Goal: Task Accomplishment & Management: Use online tool/utility

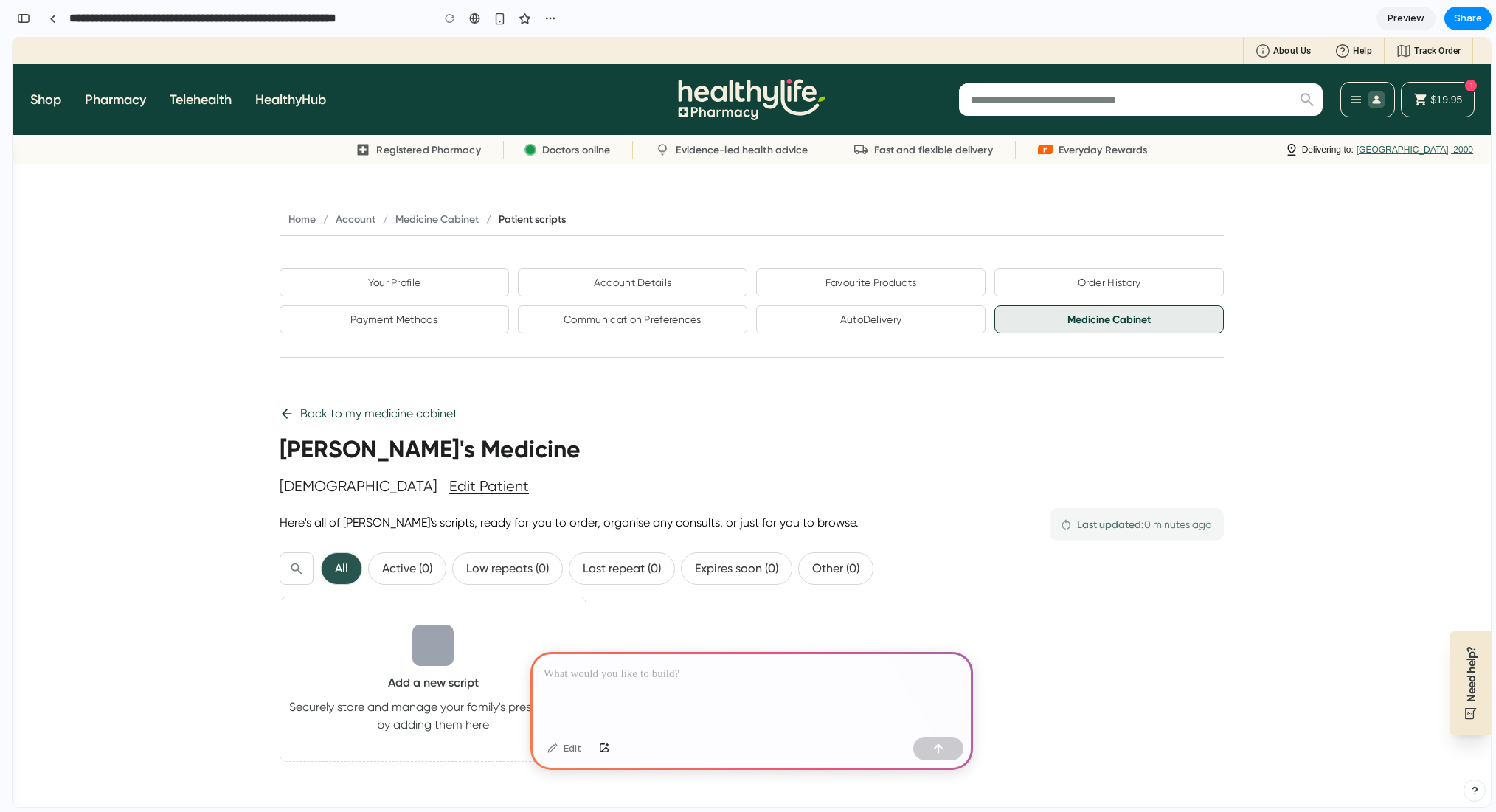
click at [617, 694] on div at bounding box center [752, 691] width 443 height 79
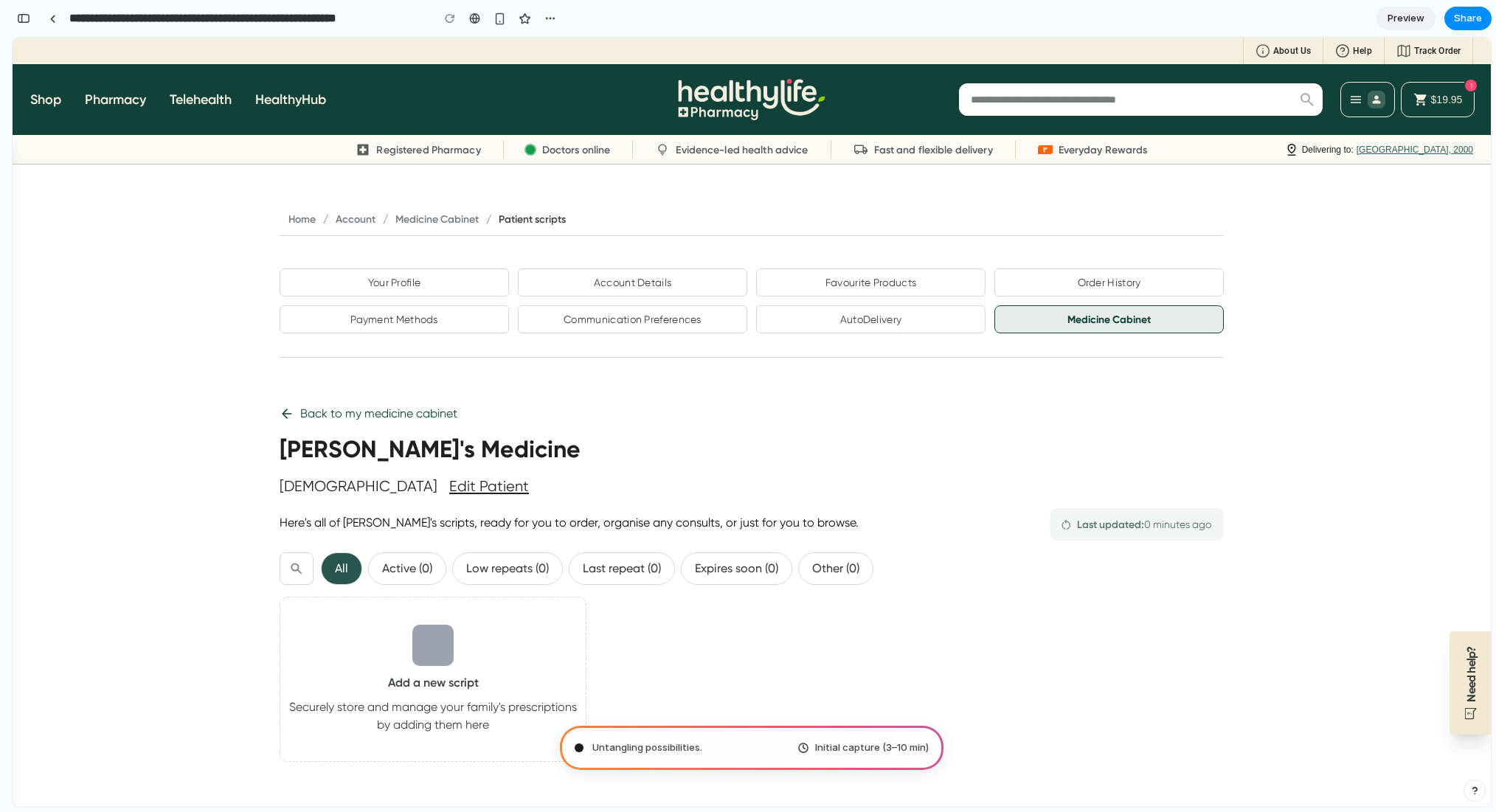
click at [168, 410] on body "Need help? Public holidays ahead - check delivery timings Learn more About Us H…" at bounding box center [751, 792] width 1478 height 1508
click at [394, 561] on p "Active (0)" at bounding box center [407, 569] width 50 height 18
click at [30, 23] on div "button" at bounding box center [23, 18] width 13 height 10
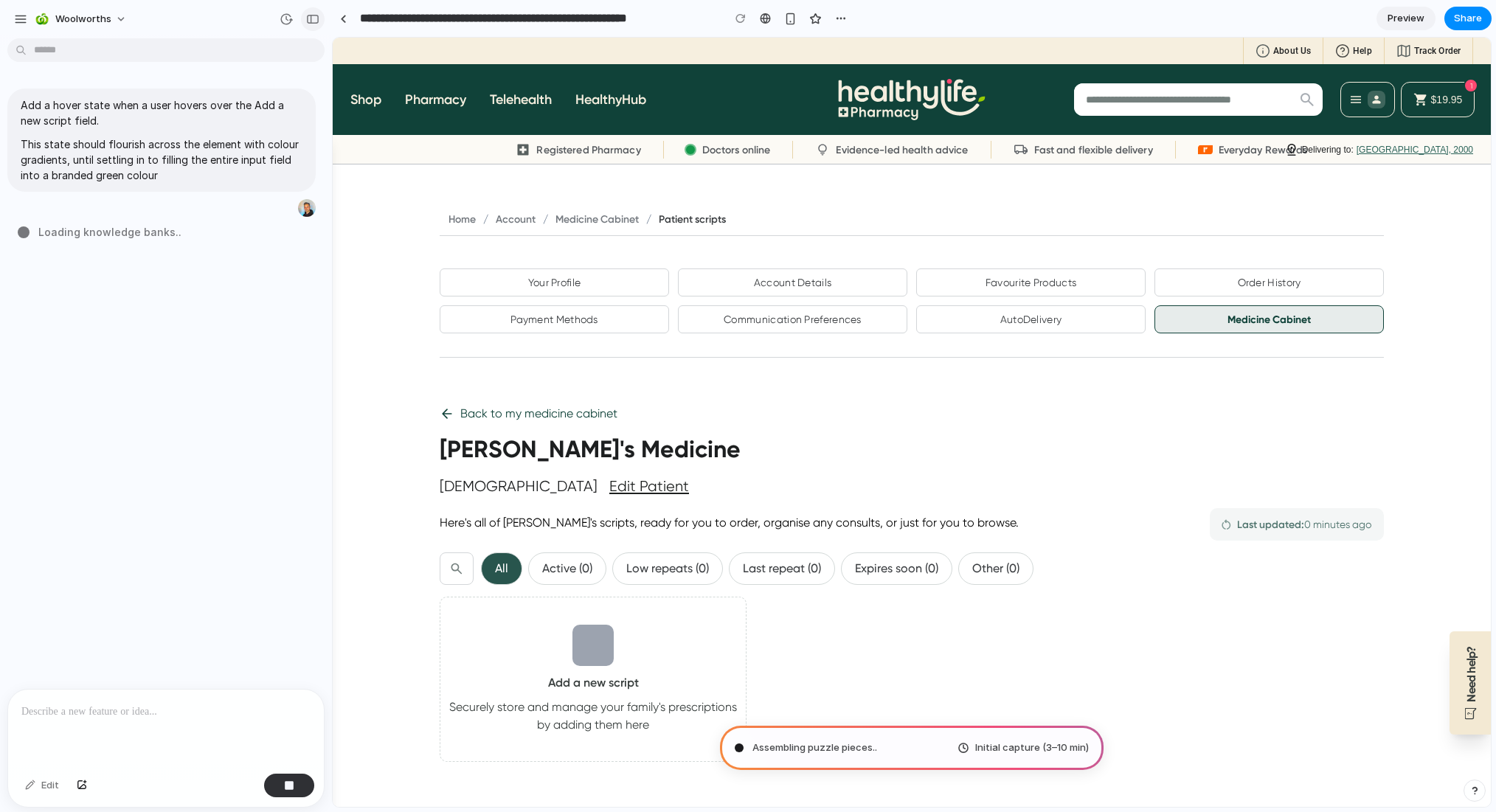
click at [318, 20] on div "button" at bounding box center [312, 19] width 13 height 10
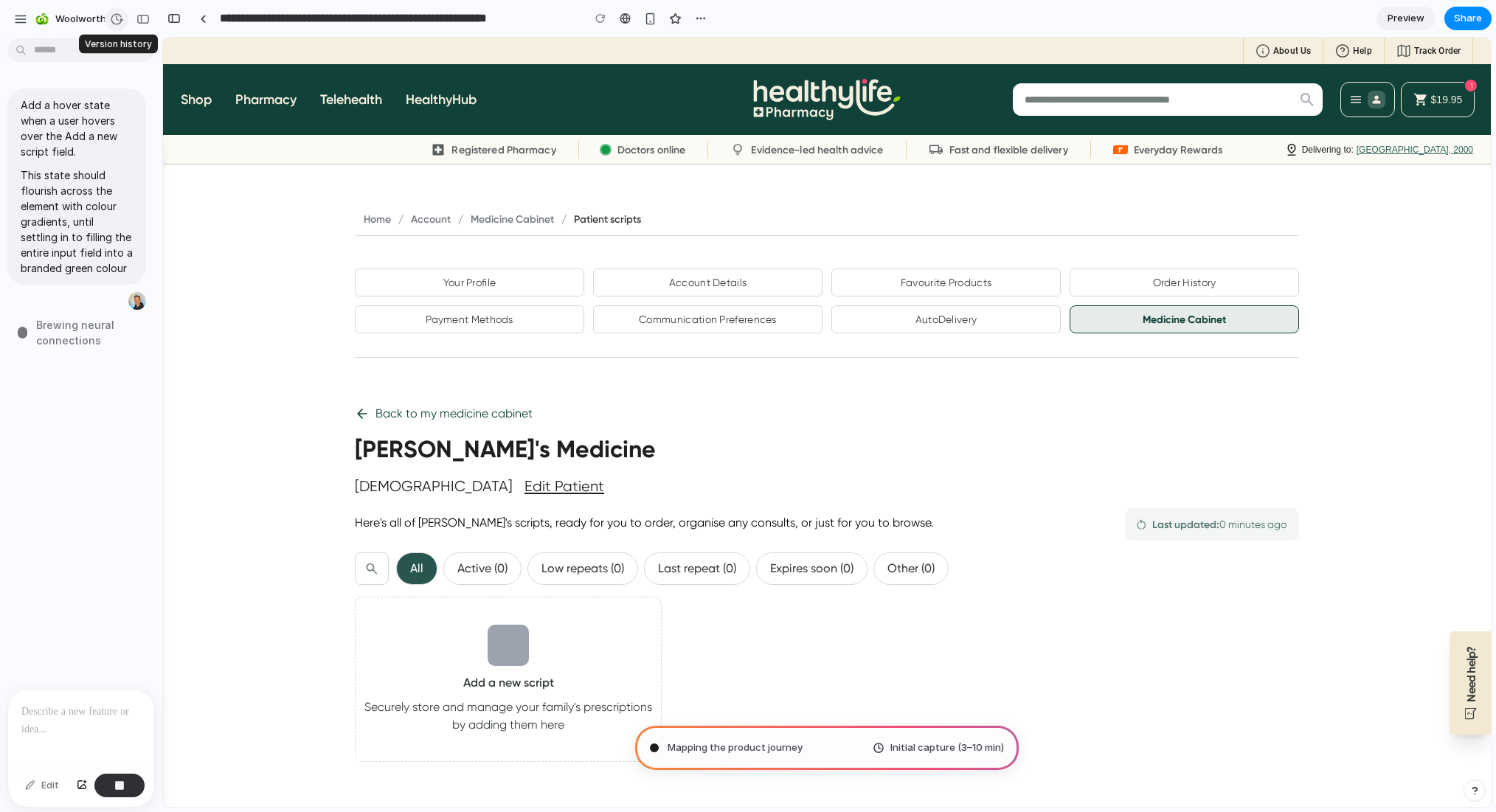
click at [116, 21] on div "button" at bounding box center [116, 19] width 13 height 13
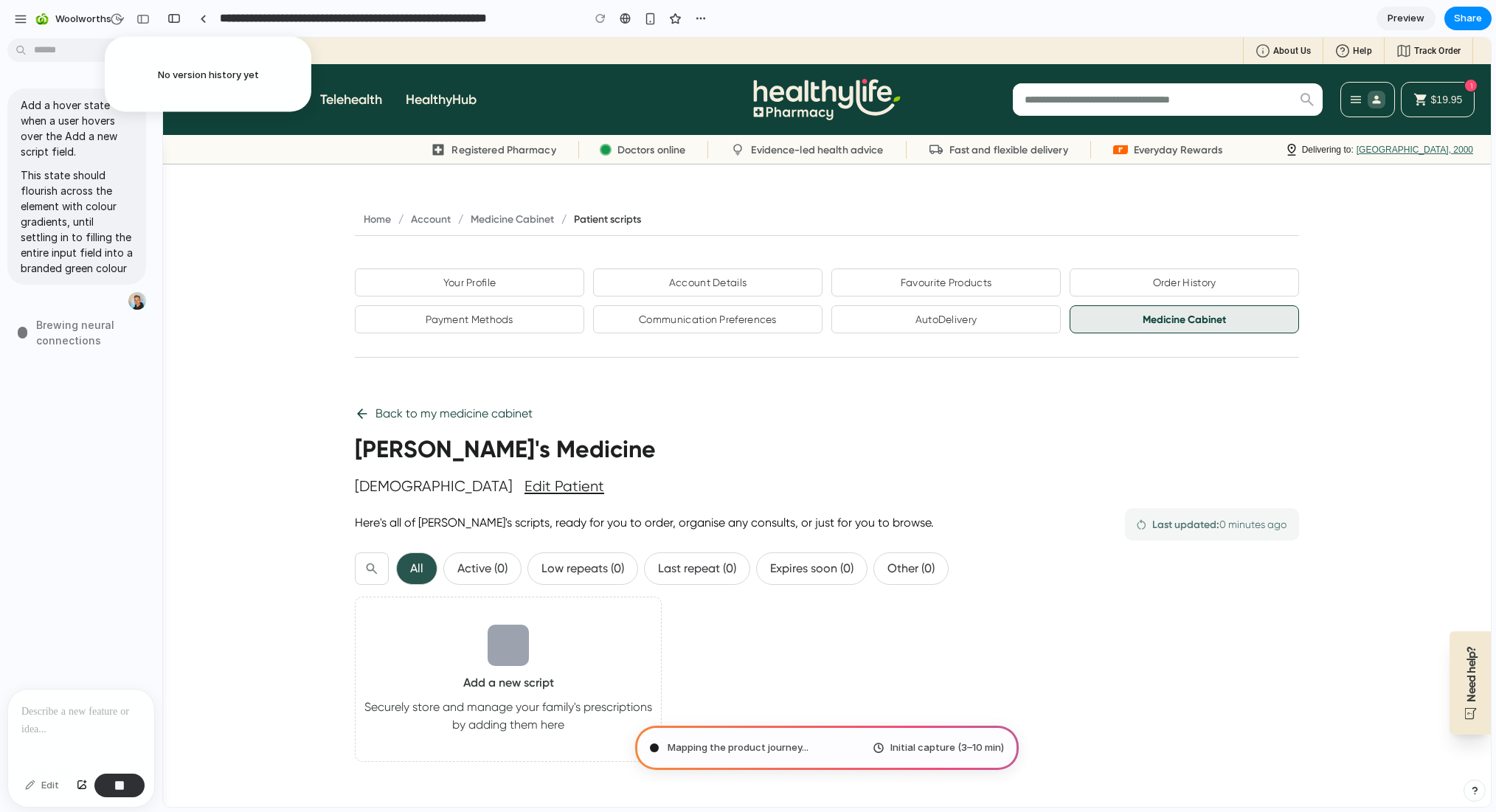
click at [92, 38] on div "No version history yet" at bounding box center [748, 406] width 1496 height 812
type input "**********"
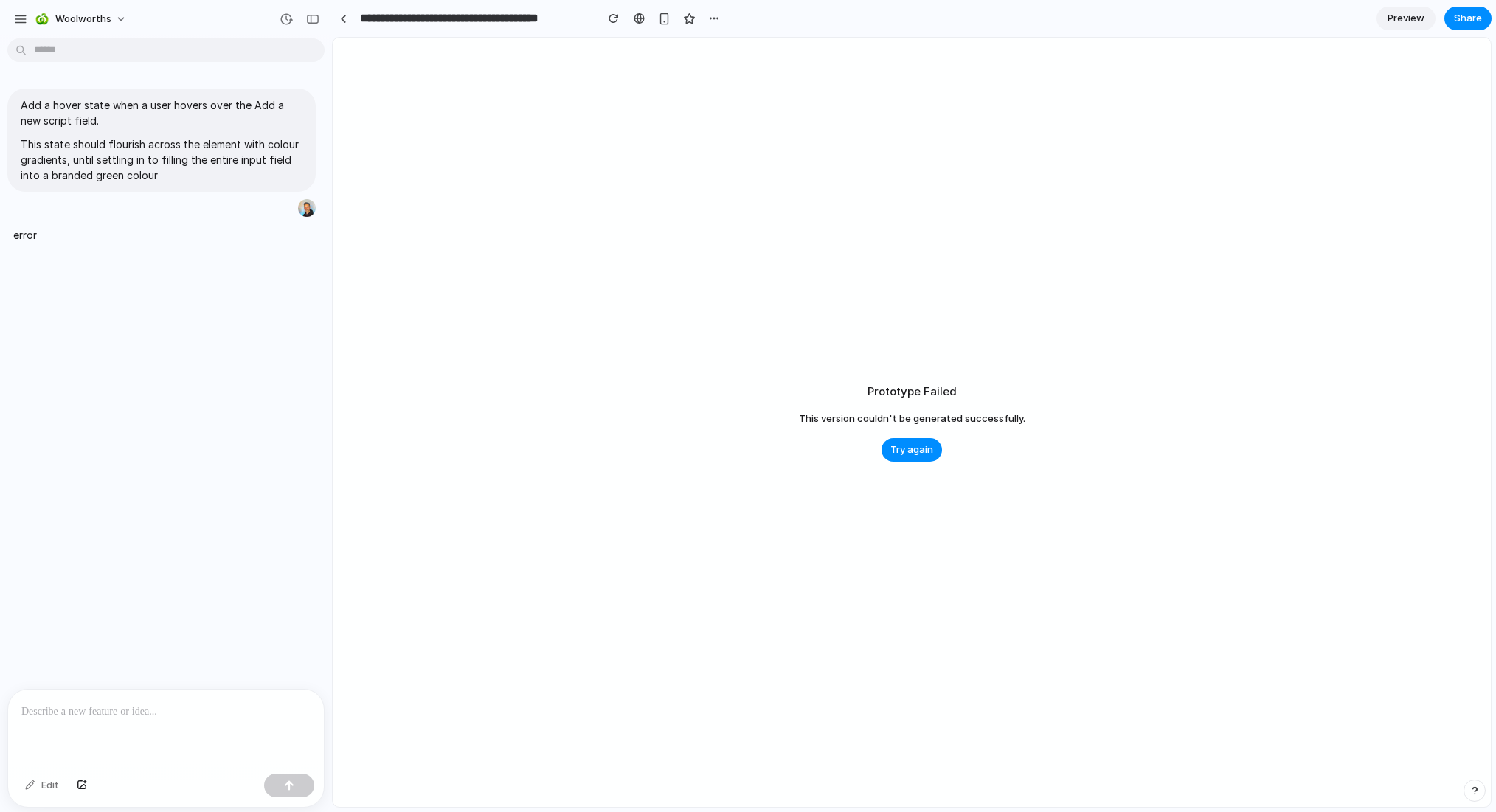
click at [137, 716] on div at bounding box center [166, 729] width 316 height 78
click at [902, 443] on span "Try again" at bounding box center [912, 450] width 43 height 15
click at [904, 447] on span "Try again" at bounding box center [912, 450] width 43 height 15
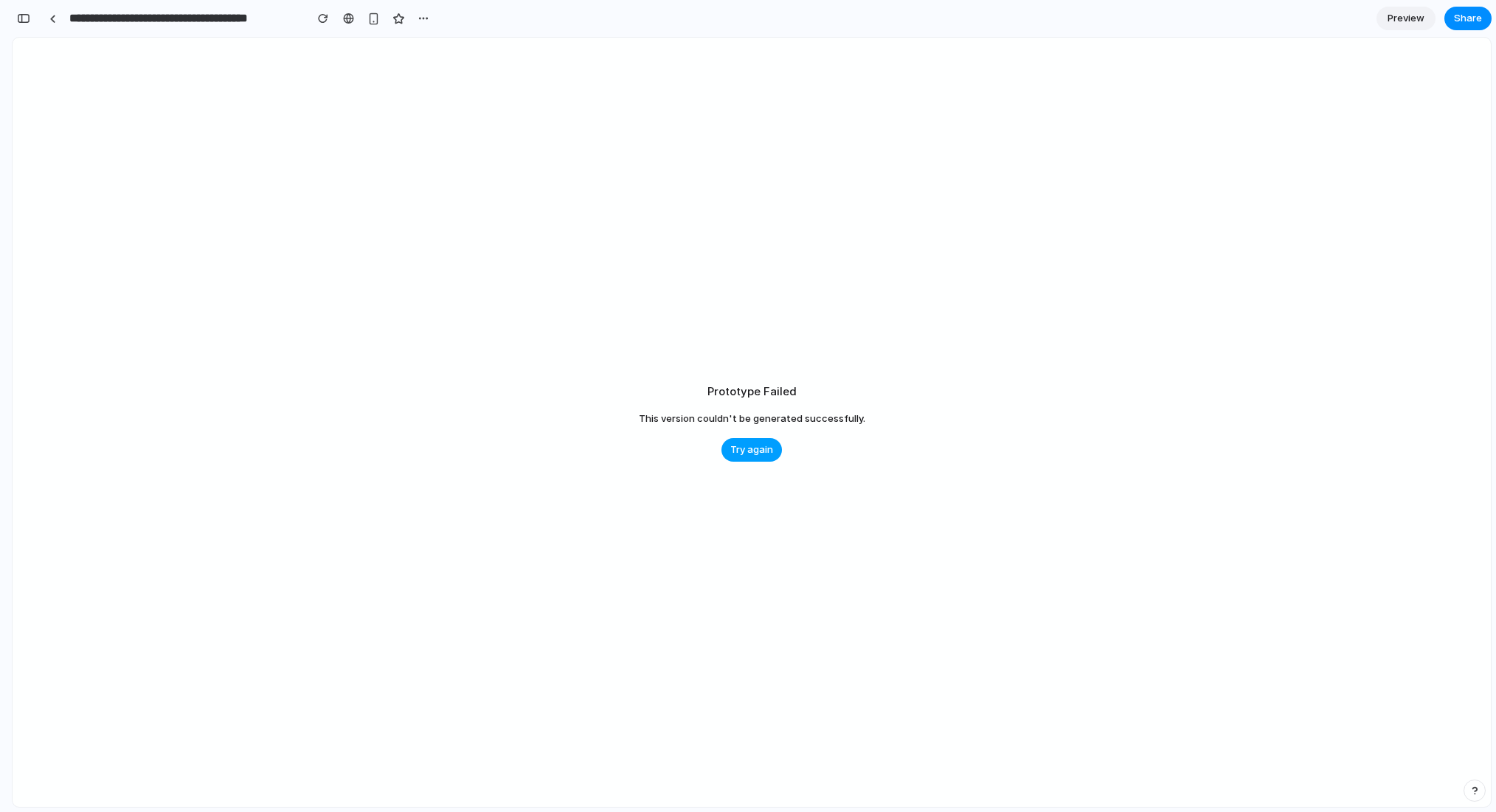
click at [737, 445] on span "Try again" at bounding box center [751, 450] width 43 height 15
click at [32, 16] on button "button" at bounding box center [23, 18] width 23 height 23
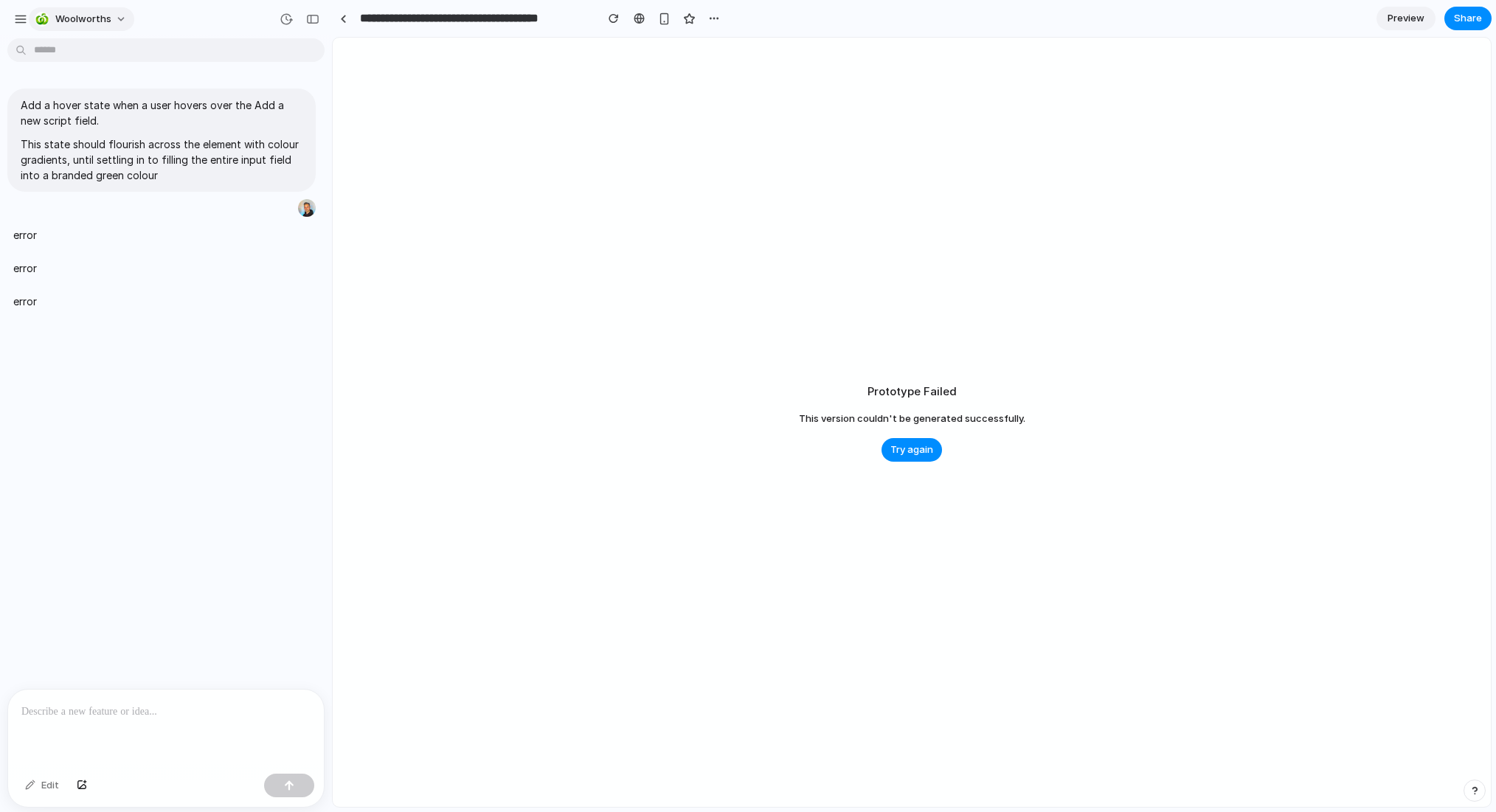
click at [32, 19] on button "woolworths" at bounding box center [81, 19] width 106 height 23
click at [21, 19] on div "Settings Invite members Change theme Sign out" at bounding box center [748, 406] width 1496 height 812
click at [21, 19] on div "button" at bounding box center [20, 19] width 13 height 13
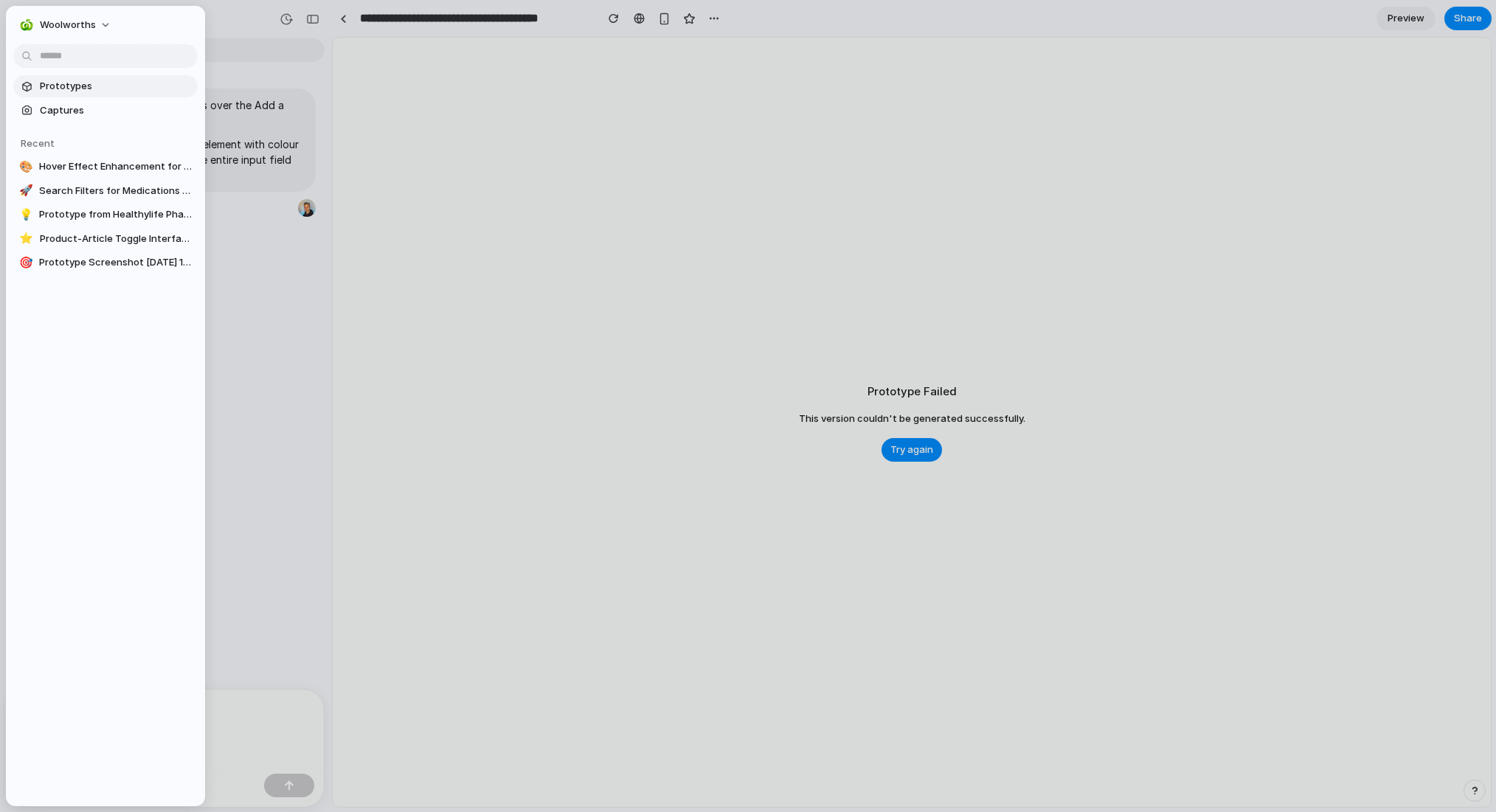
click at [77, 85] on span "Prototypes" at bounding box center [116, 86] width 152 height 15
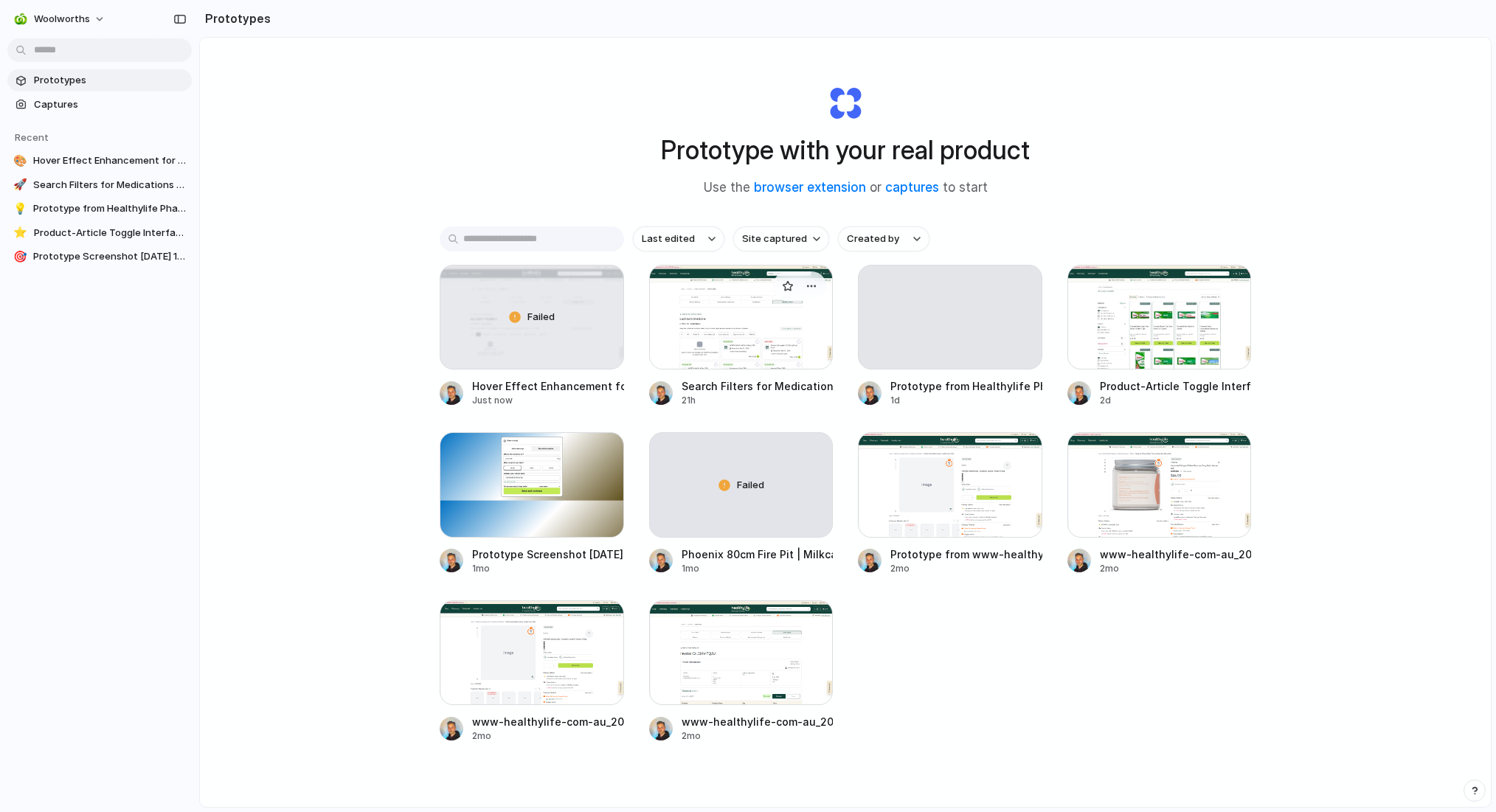
click at [700, 333] on div at bounding box center [742, 317] width 185 height 105
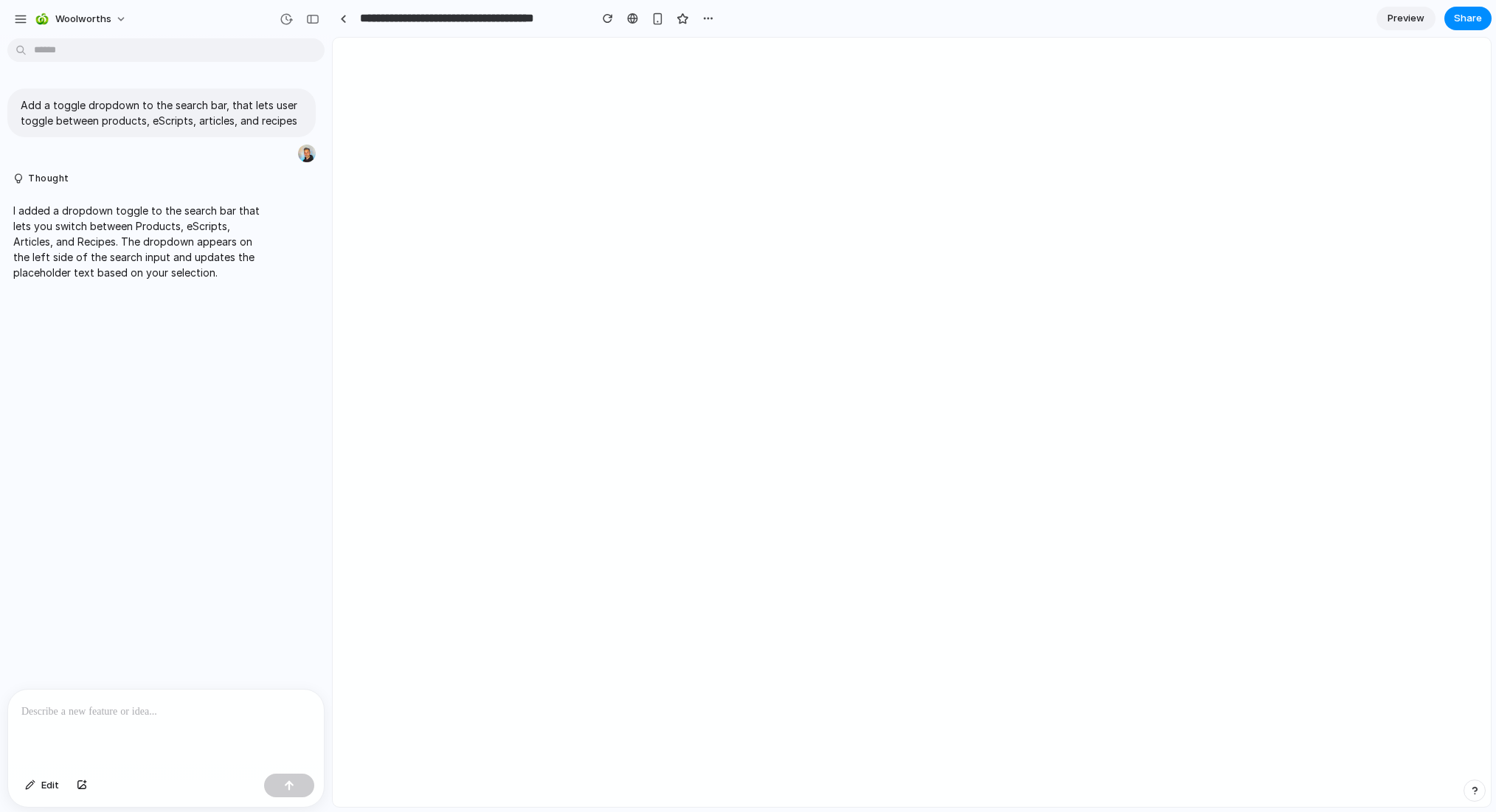
click at [74, 692] on div at bounding box center [166, 729] width 316 height 78
drag, startPoint x: 121, startPoint y: 702, endPoint x: 52, endPoint y: 773, distance: 99.0
click at [119, 703] on p at bounding box center [163, 712] width 283 height 18
click at [48, 785] on div "Edit" at bounding box center [42, 785] width 49 height 23
click at [310, 783] on button "button" at bounding box center [289, 785] width 50 height 23
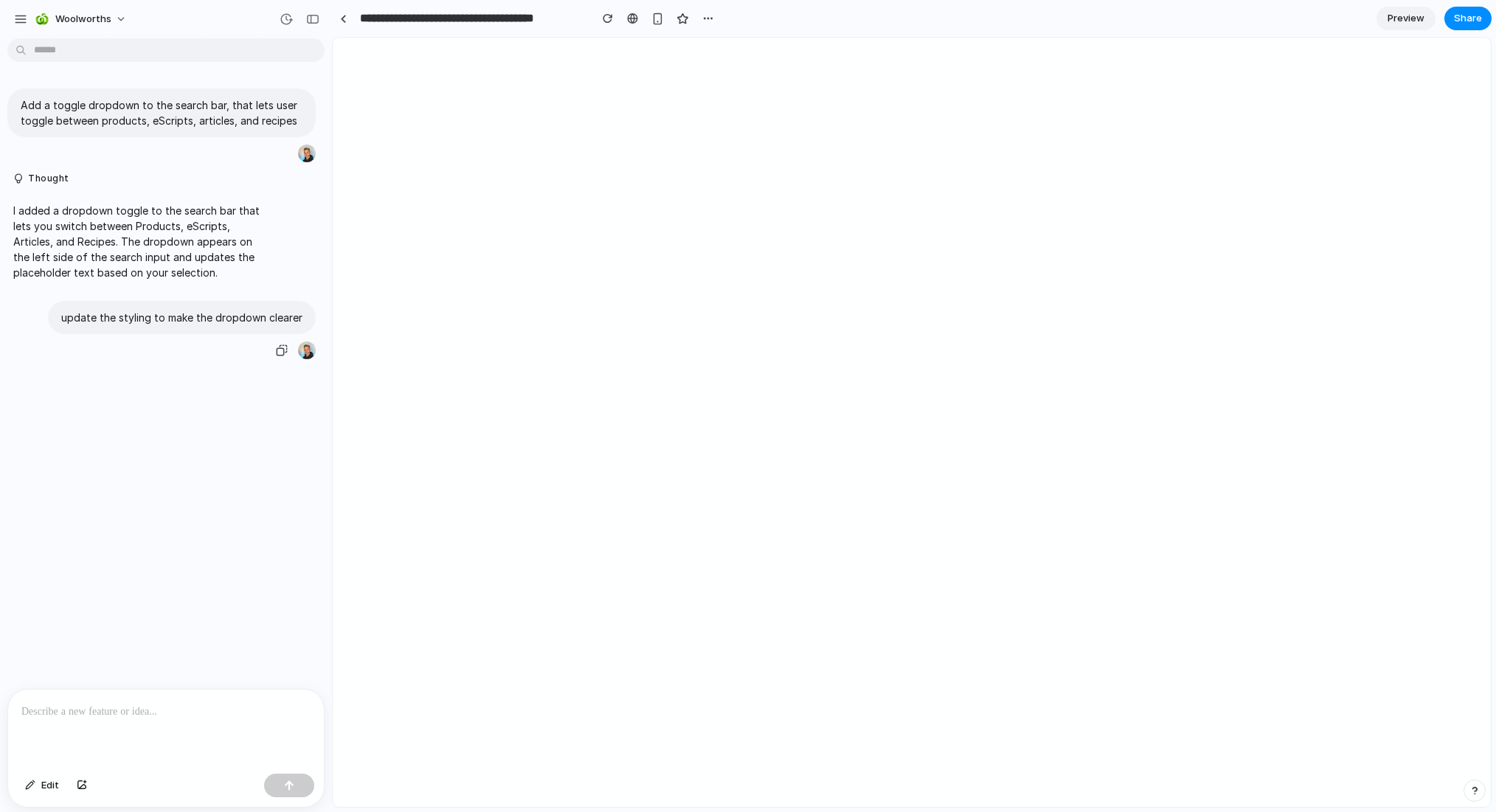
click at [205, 331] on div "update the styling to make the dropdown clearer" at bounding box center [182, 318] width 268 height 33
click at [214, 322] on p "update the styling to make the dropdown clearer" at bounding box center [182, 318] width 241 height 16
copy div "update the styling to make the dropdown clearer"
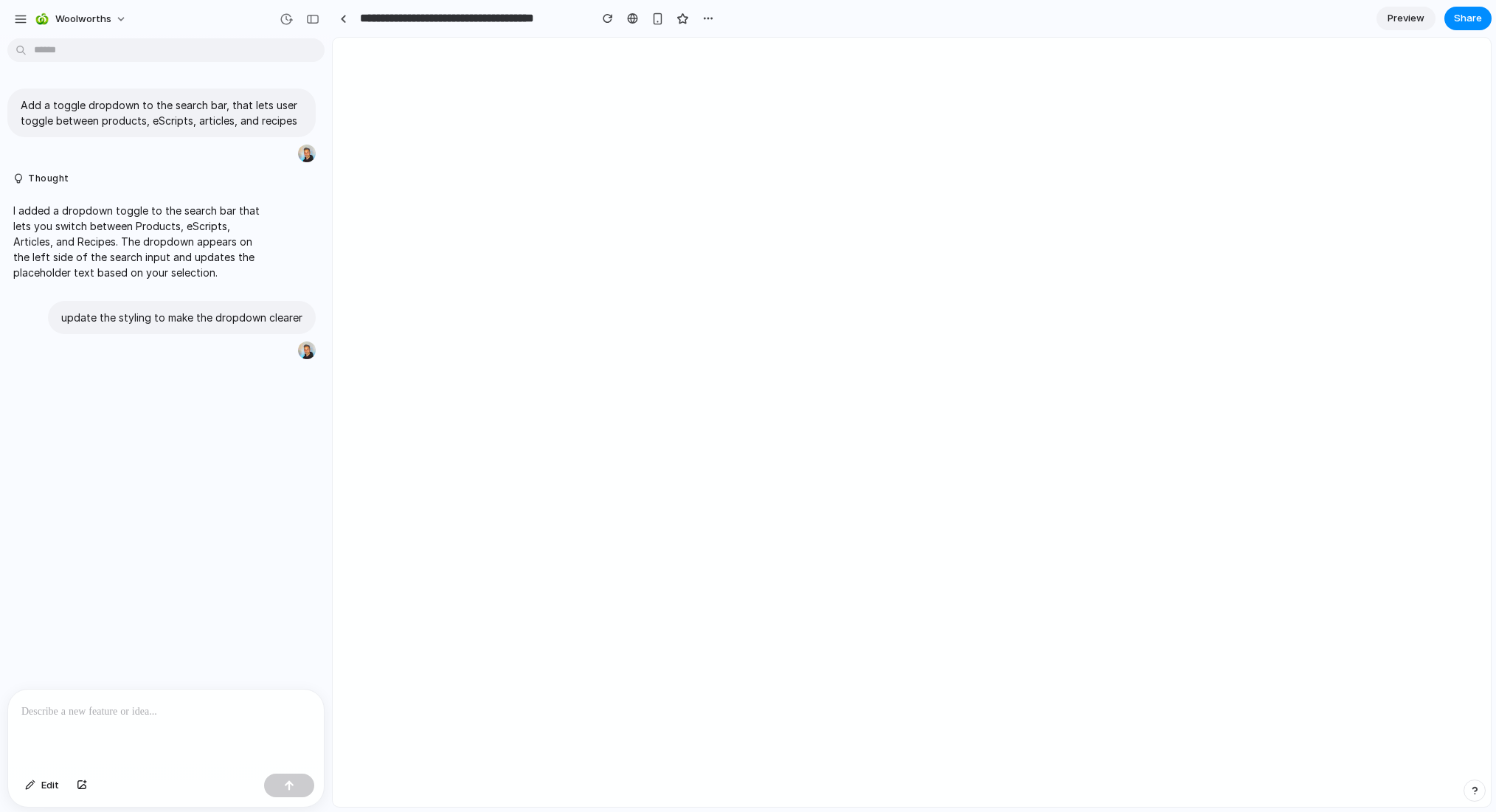
click at [126, 703] on p at bounding box center [163, 712] width 283 height 18
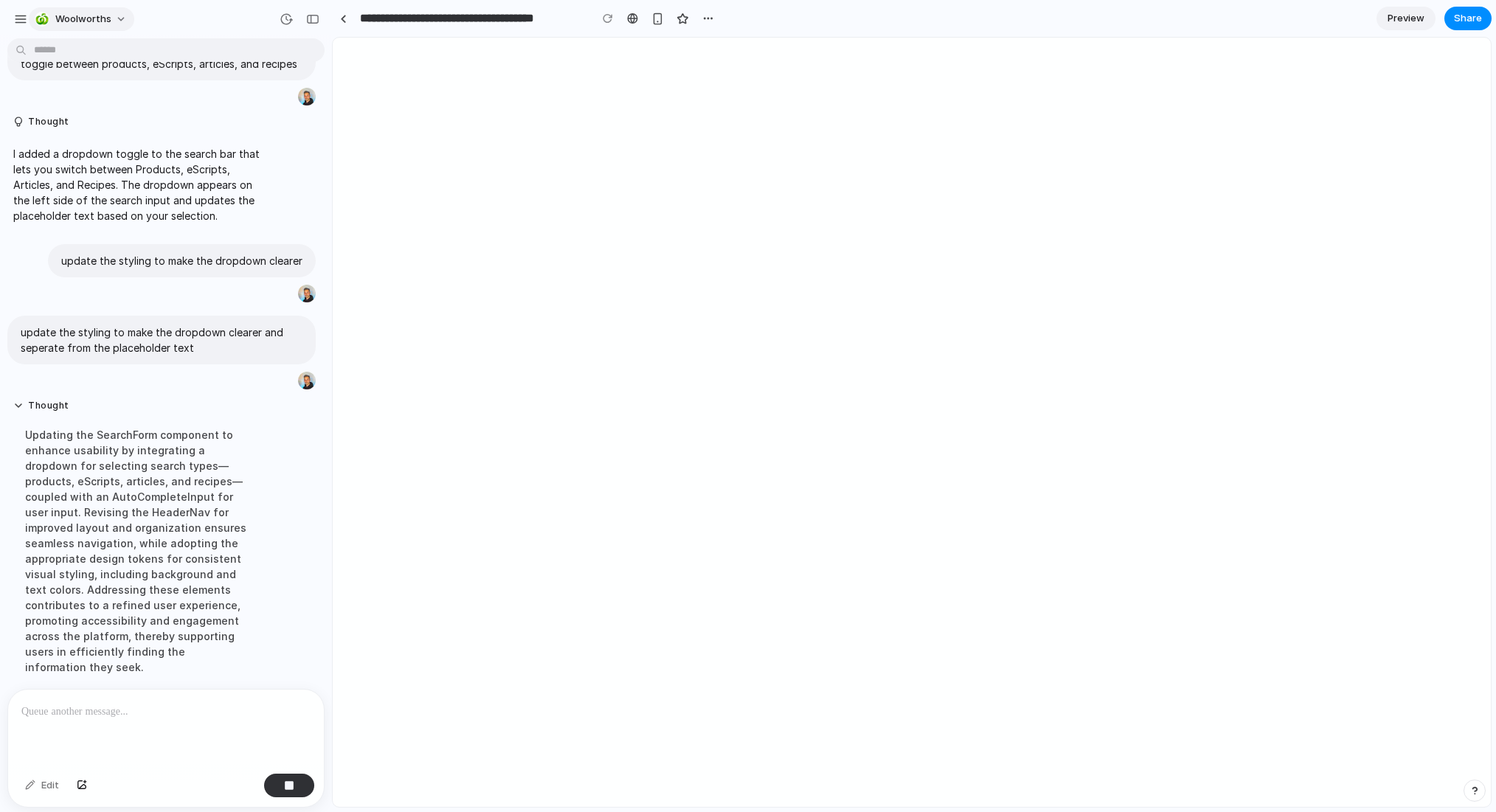
scroll to position [90, 0]
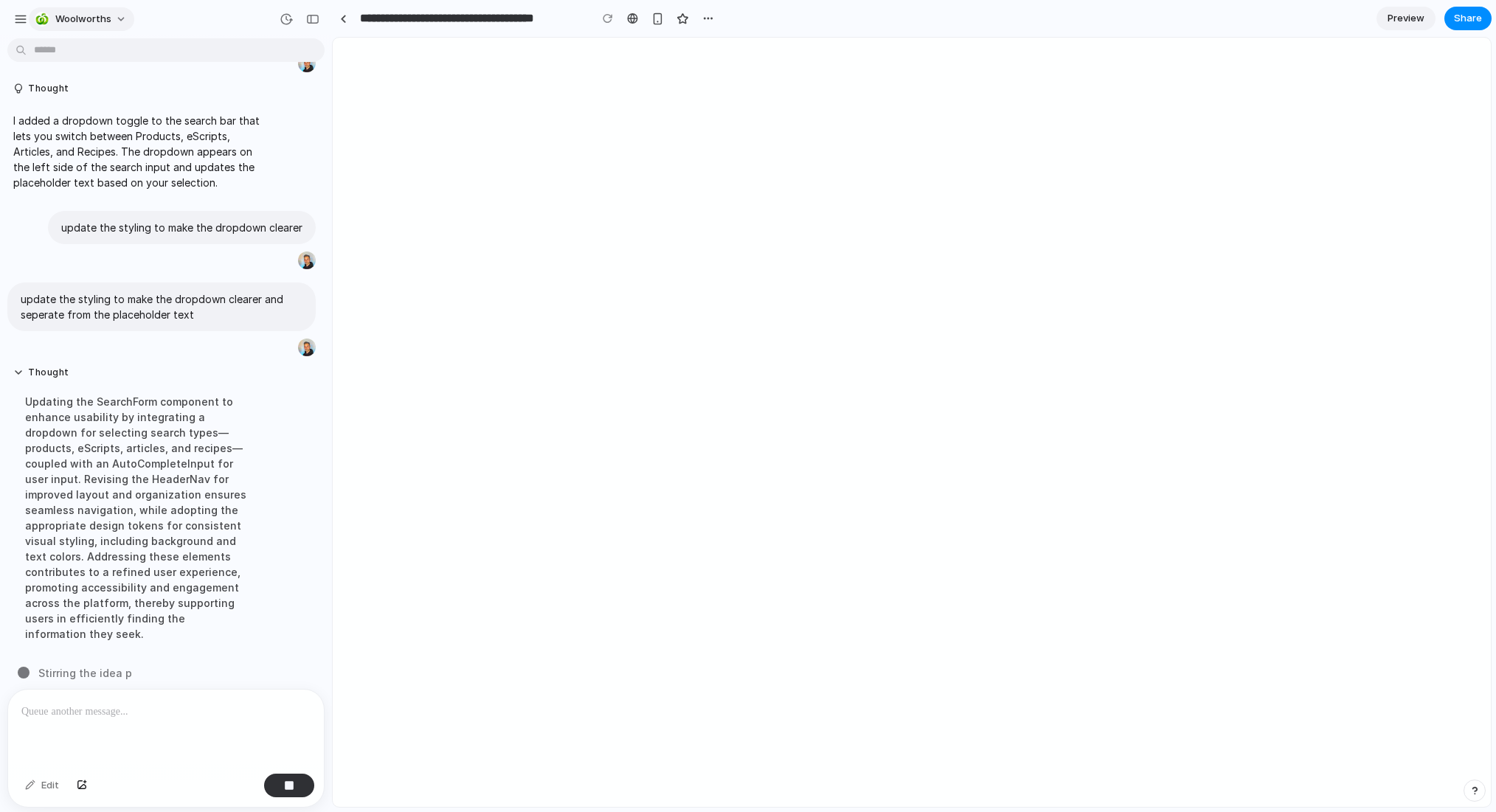
click at [97, 23] on span "woolworths" at bounding box center [84, 19] width 56 height 15
click at [218, 54] on div "Settings Invite members Change theme Sign out" at bounding box center [748, 406] width 1496 height 812
click at [20, 21] on div "button" at bounding box center [20, 19] width 13 height 13
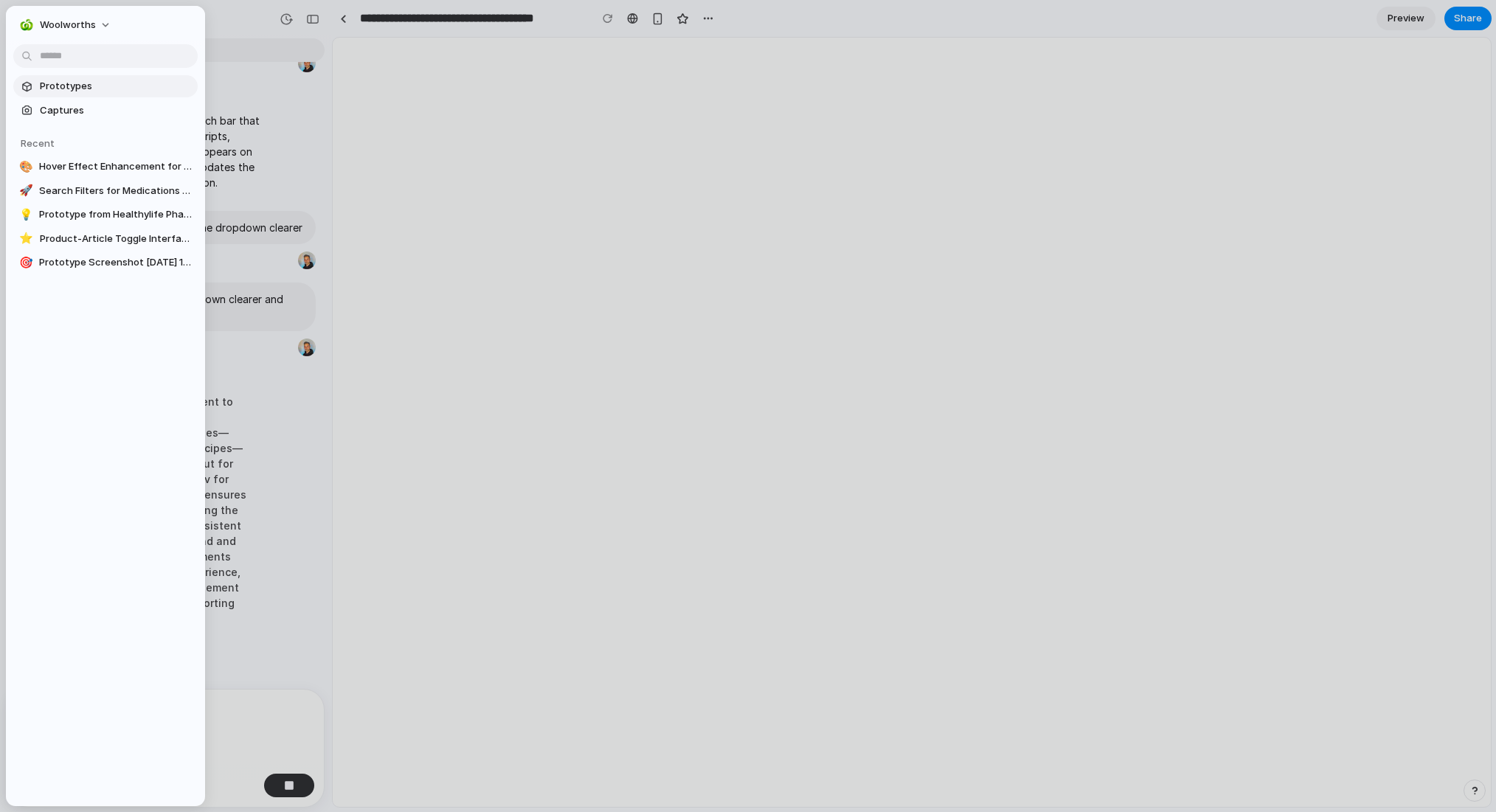
click at [54, 86] on span "Prototypes" at bounding box center [116, 86] width 152 height 15
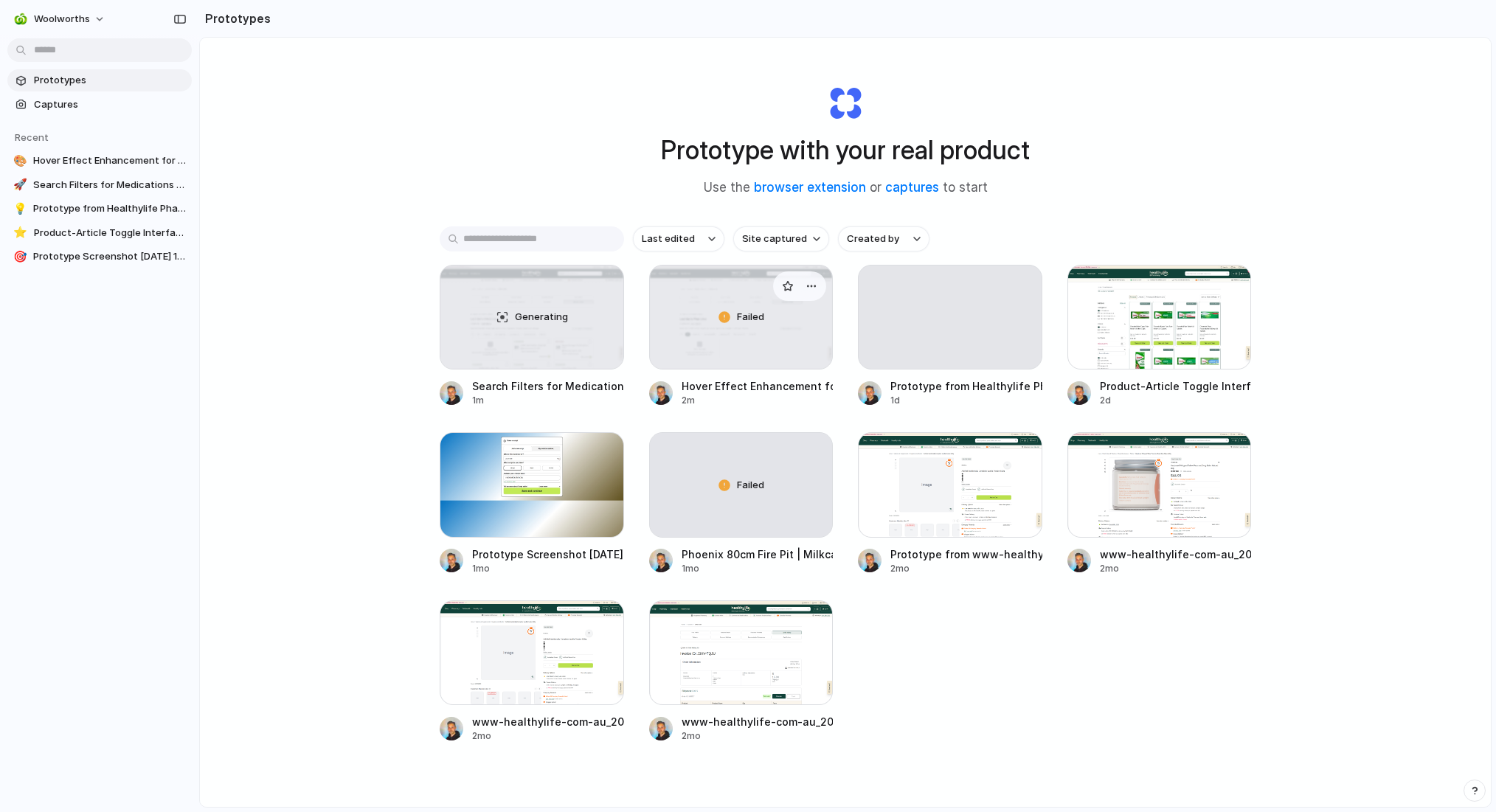
click at [746, 387] on div "Hover Effect Enhancement for Input Field" at bounding box center [757, 386] width 152 height 16
